Goal: Task Accomplishment & Management: Manage account settings

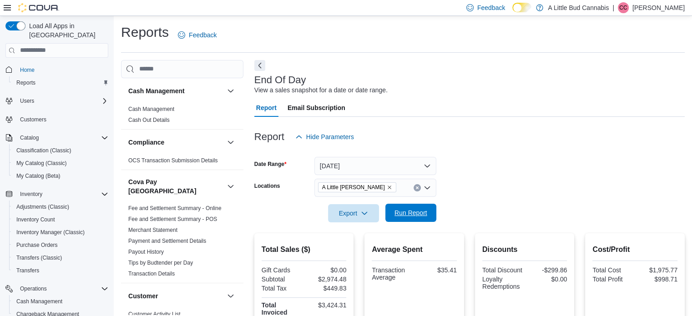
scroll to position [591, 0]
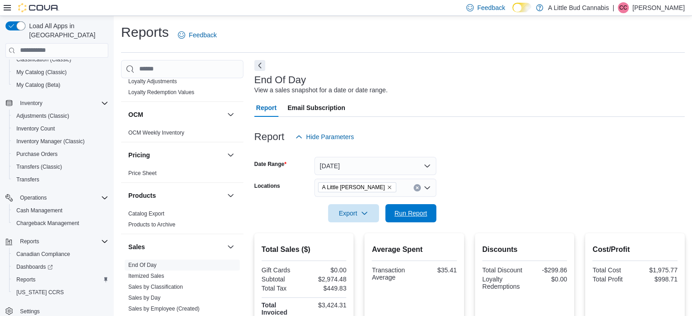
drag, startPoint x: 400, startPoint y: 217, endPoint x: 492, endPoint y: 105, distance: 145.4
click at [402, 216] on span "Run Report" at bounding box center [410, 213] width 33 height 9
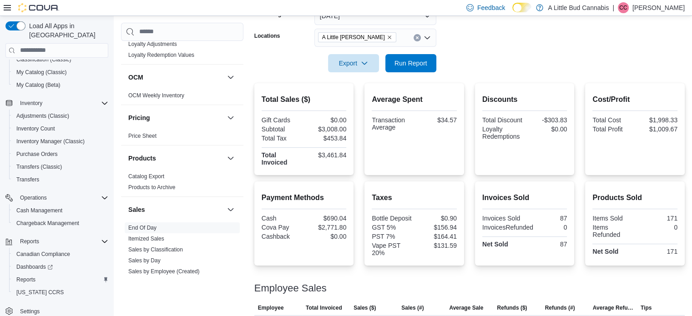
scroll to position [11, 0]
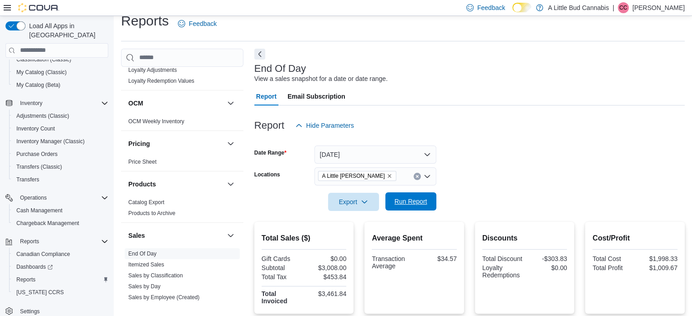
drag, startPoint x: 397, startPoint y: 204, endPoint x: 488, endPoint y: 110, distance: 130.2
click at [398, 204] on span "Run Report" at bounding box center [410, 201] width 33 height 9
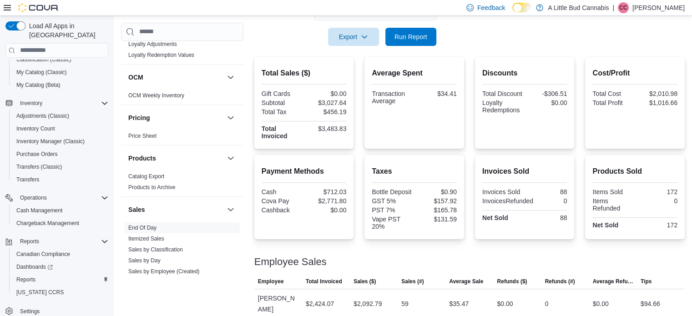
scroll to position [193, 0]
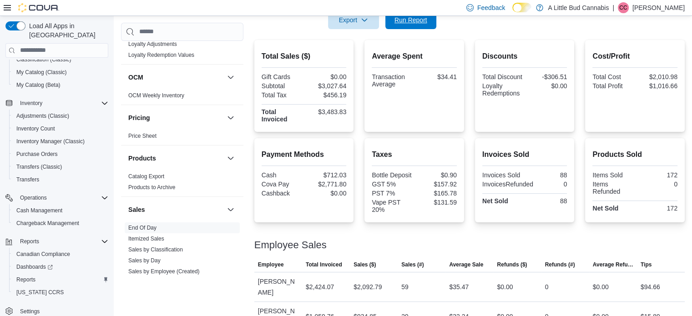
click at [425, 23] on span "Run Report" at bounding box center [410, 19] width 33 height 9
click at [402, 23] on span "Run Report" at bounding box center [410, 19] width 33 height 9
click at [41, 206] on span "Cash Management" at bounding box center [39, 210] width 46 height 11
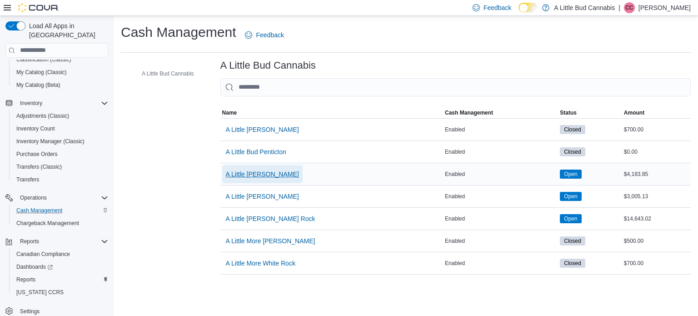
click at [287, 172] on span "A Little [PERSON_NAME]" at bounding box center [262, 174] width 73 height 9
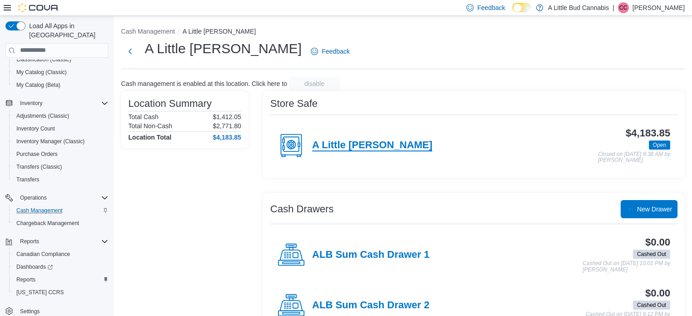
click at [389, 146] on h4 "A Little [PERSON_NAME]" at bounding box center [372, 146] width 120 height 12
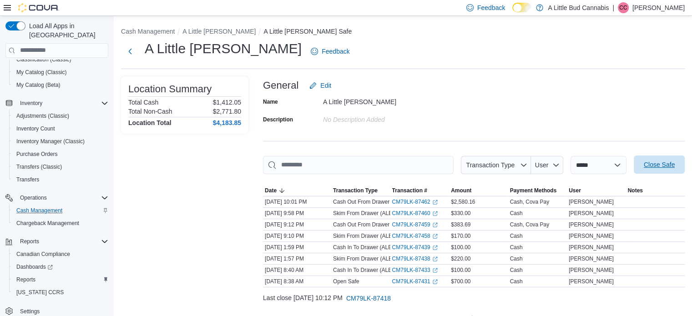
click at [660, 163] on span "Close Safe" at bounding box center [658, 164] width 31 height 9
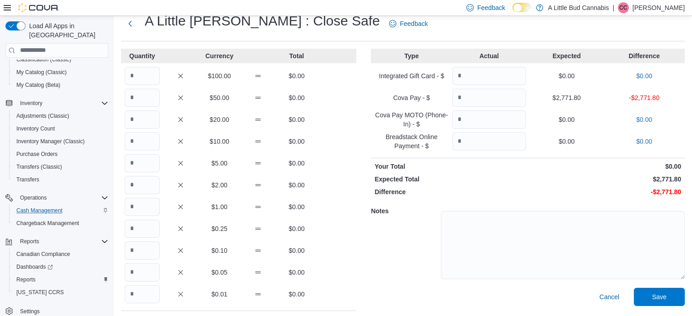
scroll to position [71, 0]
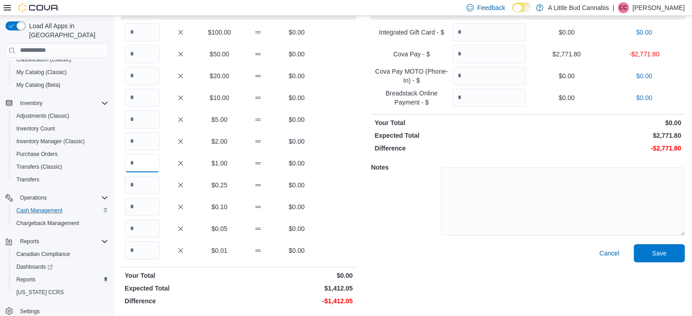
click at [151, 165] on input "Quantity" at bounding box center [142, 163] width 35 height 18
type input "****"
type input "*"
type input "*******"
click at [662, 247] on span "Save" at bounding box center [659, 253] width 40 height 18
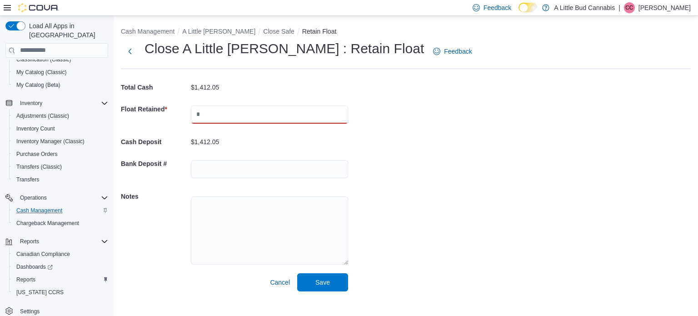
click at [281, 116] on input "text" at bounding box center [269, 114] width 157 height 18
type input "***"
click at [322, 285] on span "Save" at bounding box center [323, 281] width 15 height 9
